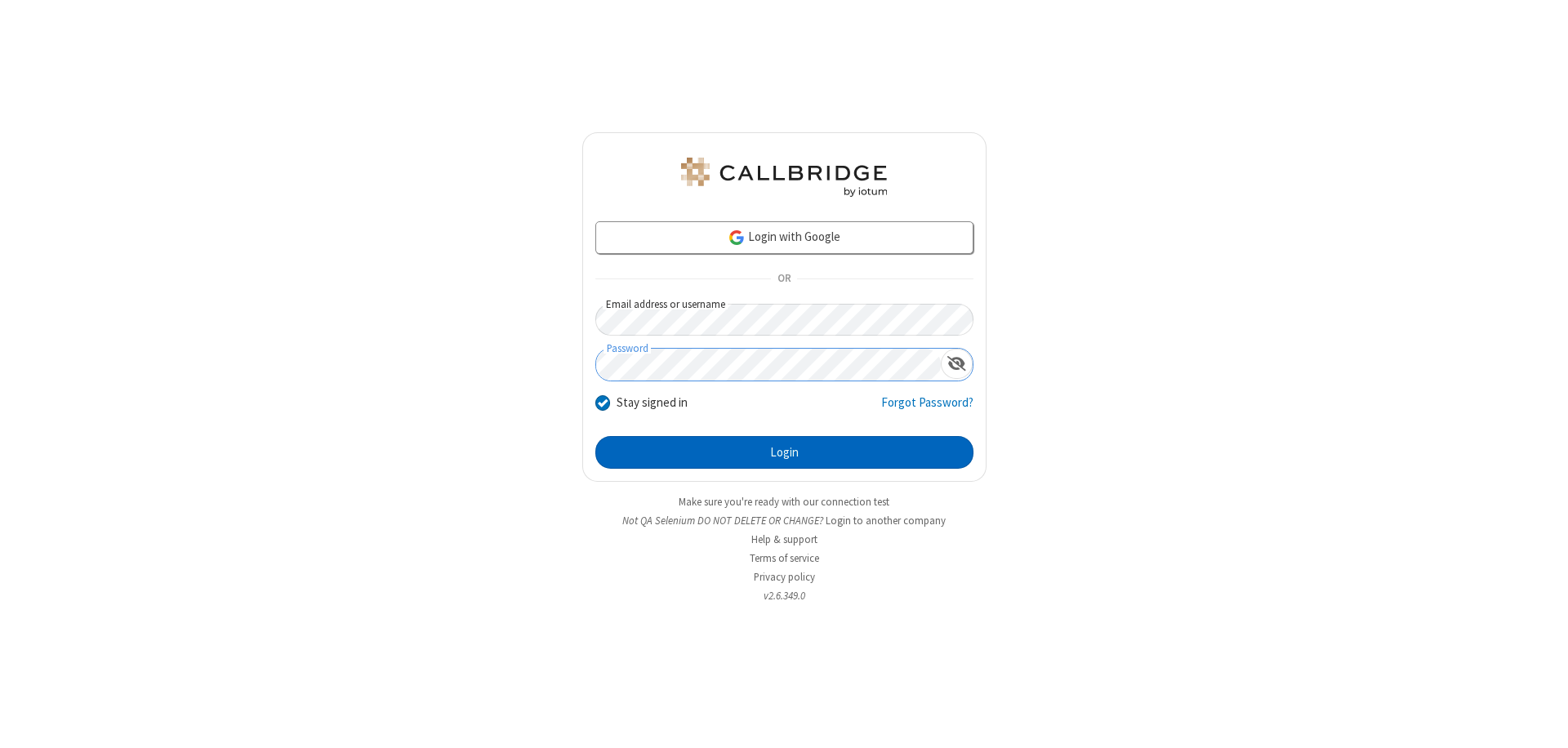
click at [784, 453] on button "Login" at bounding box center [784, 452] width 378 height 32
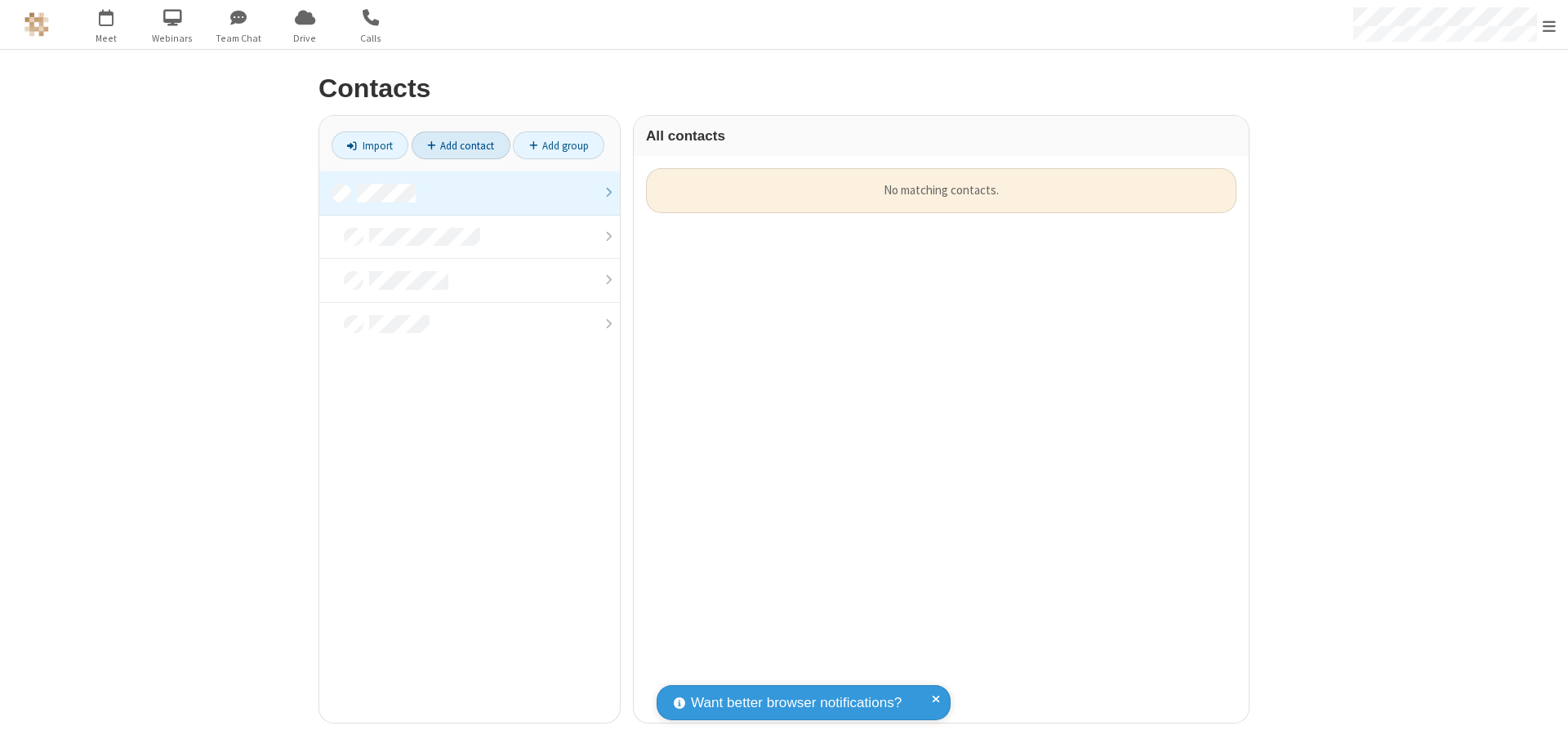
click at [461, 146] on link "Add contact" at bounding box center [461, 146] width 98 height 28
